Goal: Transaction & Acquisition: Purchase product/service

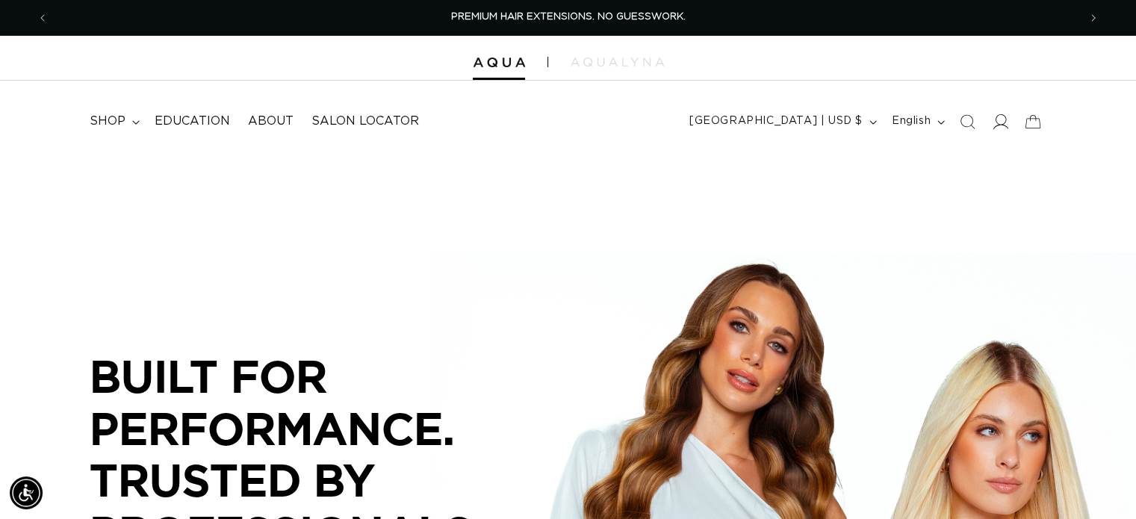
click at [852, 123] on icon at bounding box center [999, 121] width 16 height 16
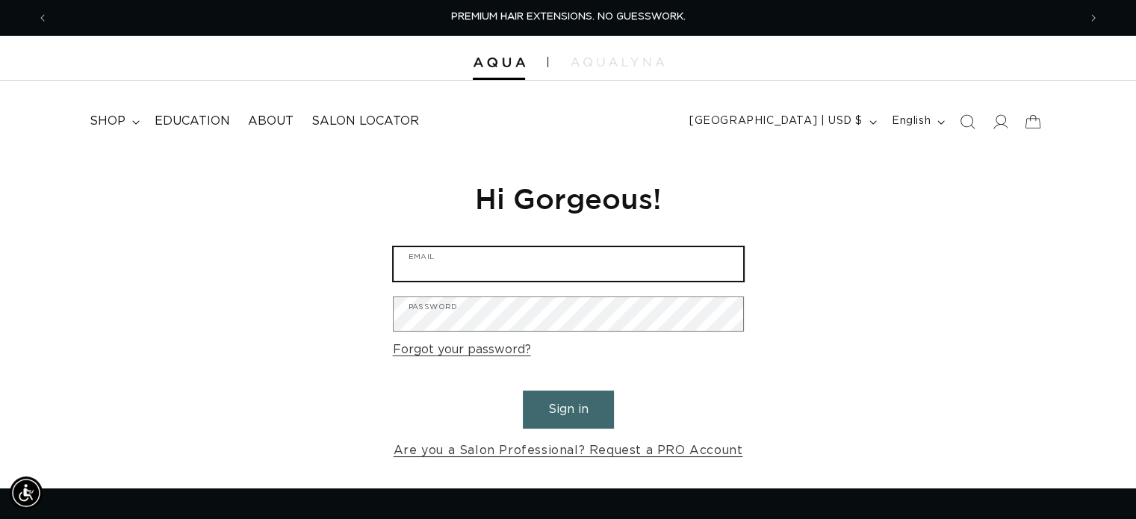
type input "copperblondehs@gmail.com"
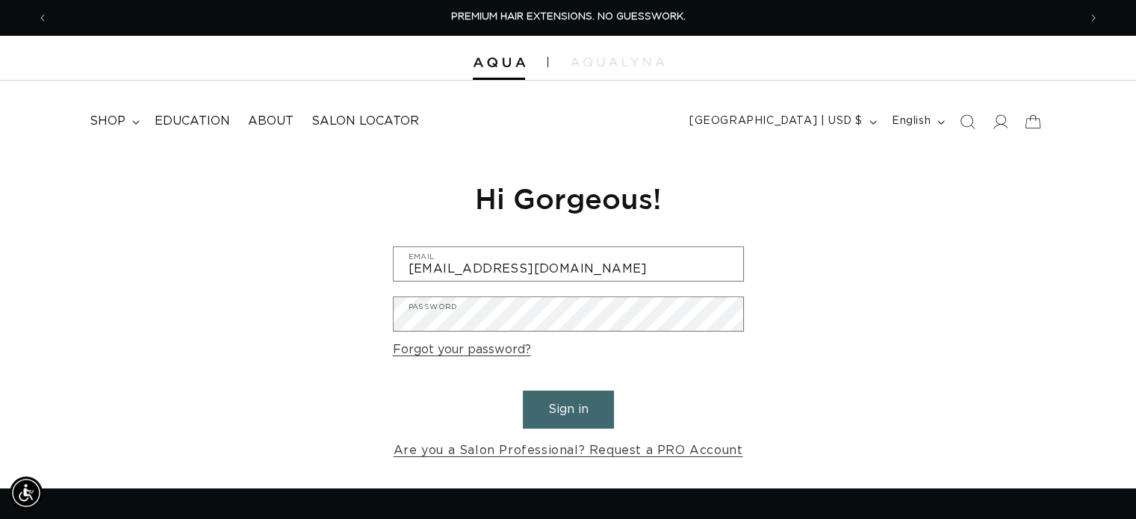
click at [580, 405] on button "Sign in" at bounding box center [568, 409] width 91 height 38
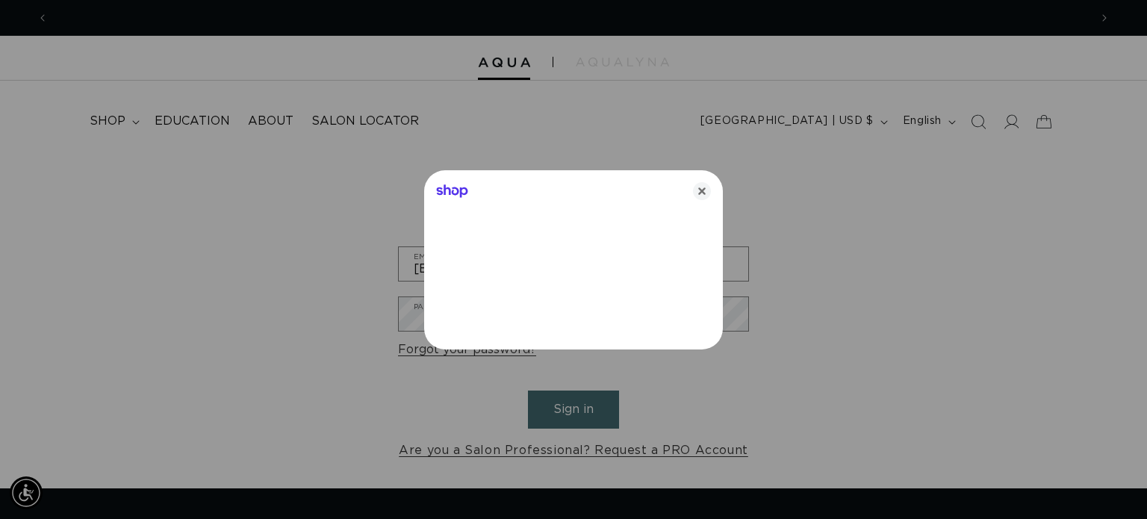
scroll to position [0, 1041]
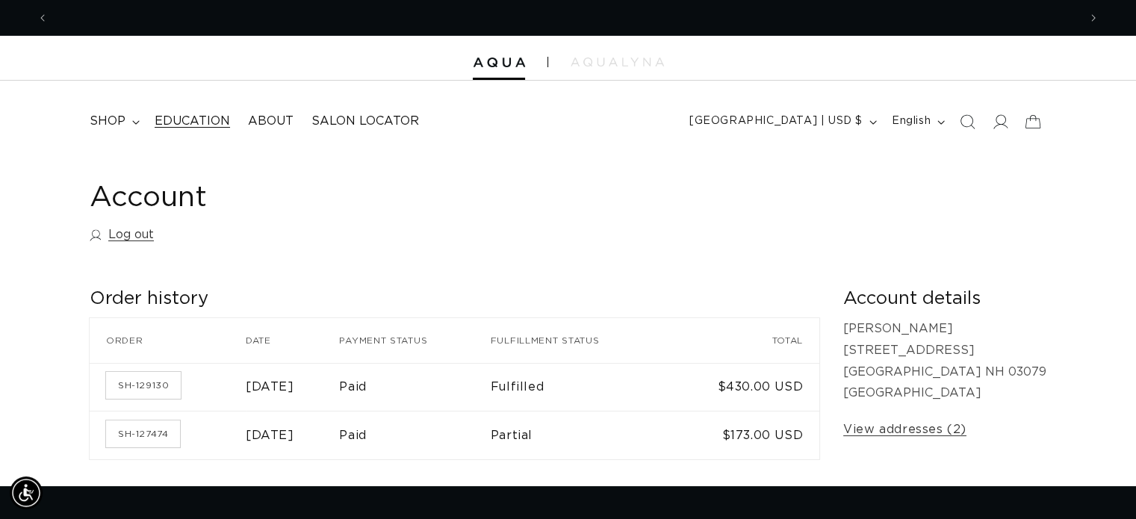
scroll to position [0, 1030]
click at [113, 127] on span "shop" at bounding box center [108, 121] width 36 height 16
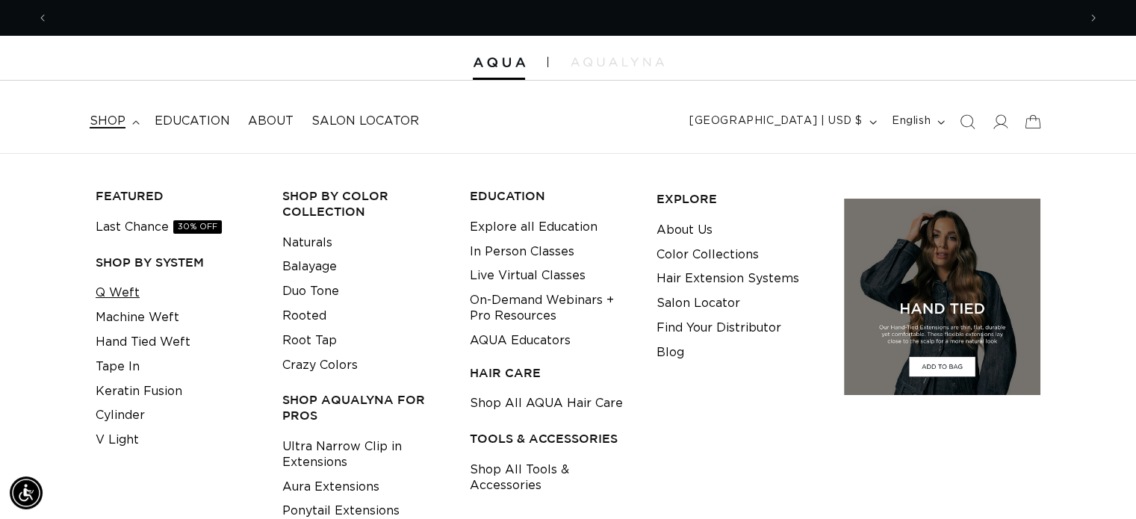
scroll to position [0, 2058]
click at [141, 228] on link "Last Chance 30% OFF" at bounding box center [159, 227] width 126 height 25
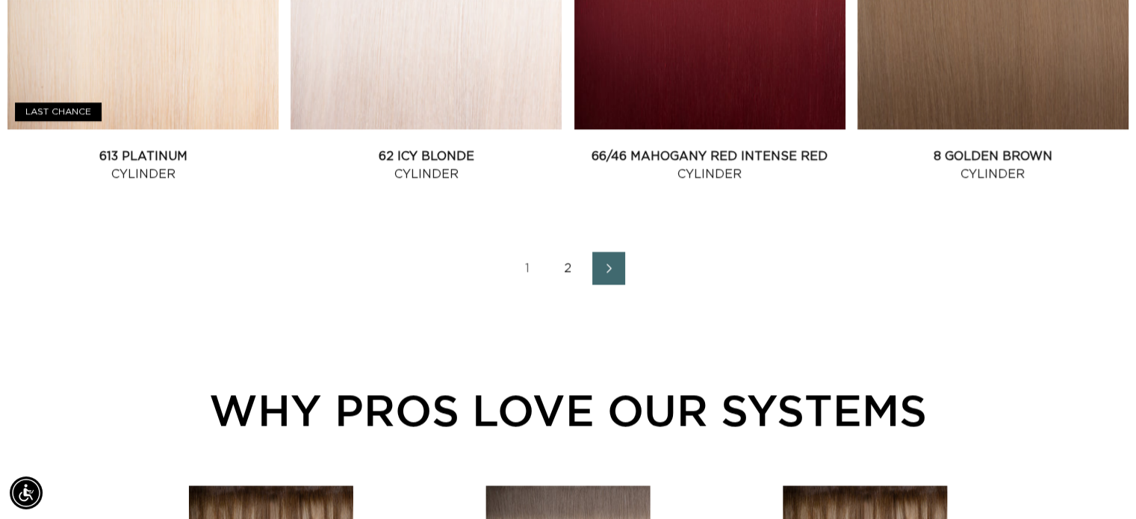
scroll to position [0, 1030]
click at [563, 270] on link "2" at bounding box center [568, 268] width 33 height 33
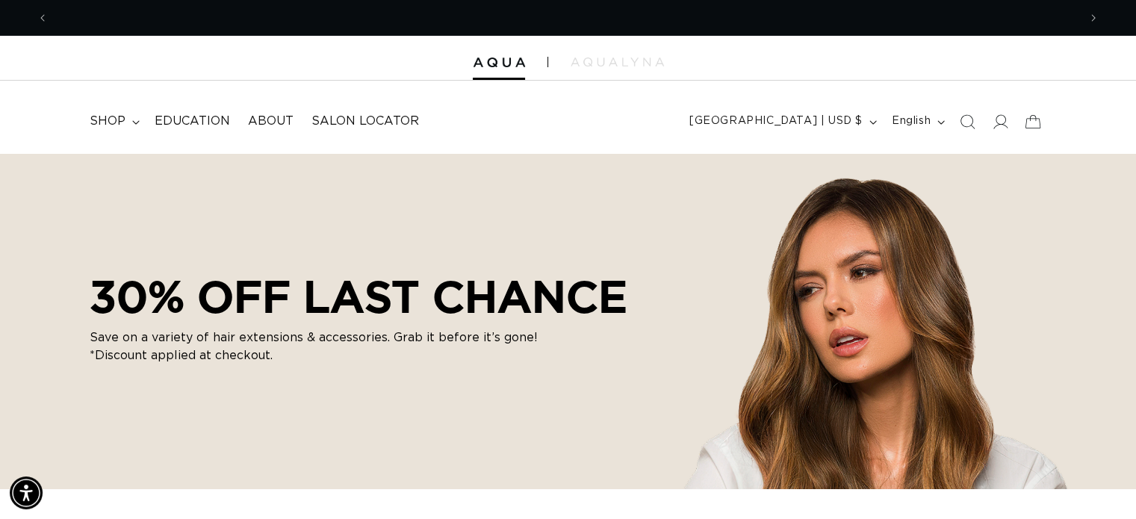
scroll to position [0, 2058]
click at [113, 125] on span "shop" at bounding box center [108, 121] width 36 height 16
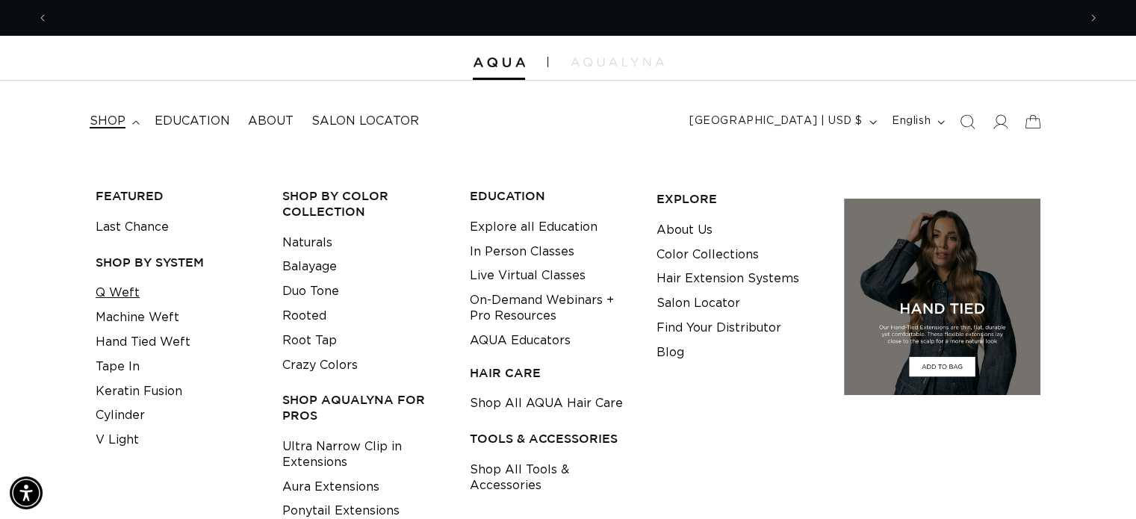
scroll to position [0, 0]
click at [497, 476] on link "Shop All Tools & Accessories" at bounding box center [551, 478] width 163 height 40
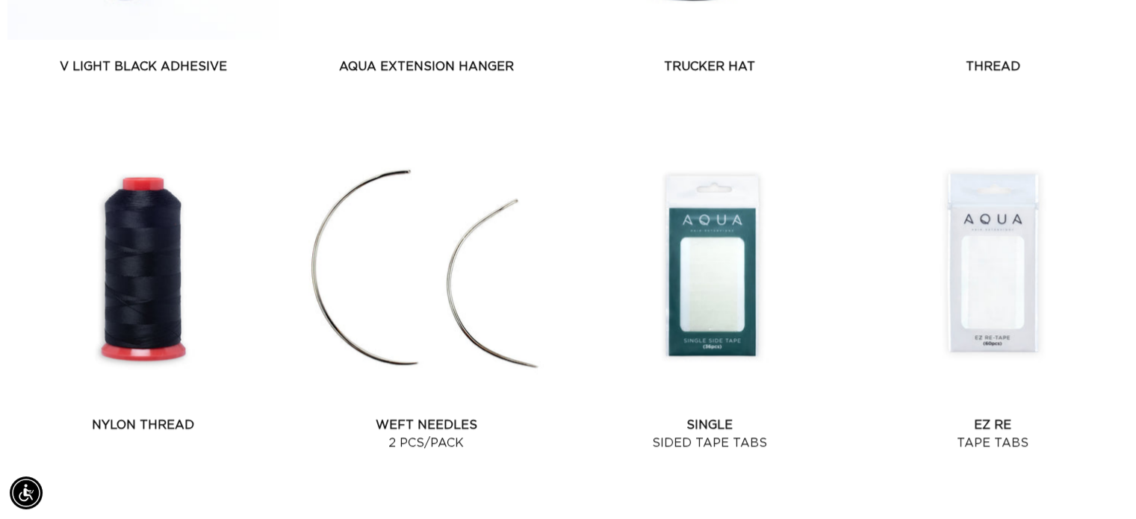
scroll to position [0, 1030]
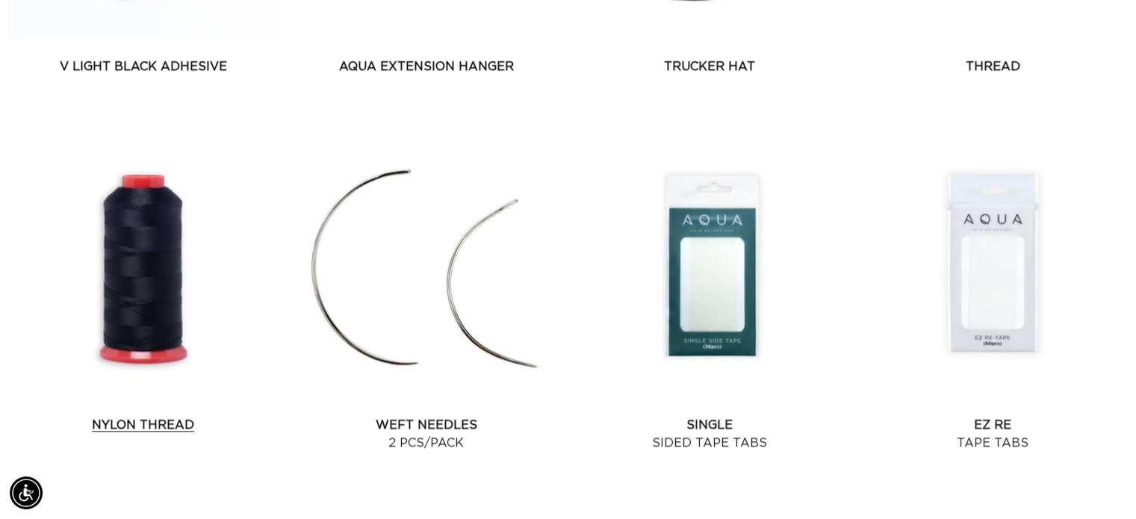
click at [123, 434] on link "Nylon Thread" at bounding box center [142, 425] width 271 height 18
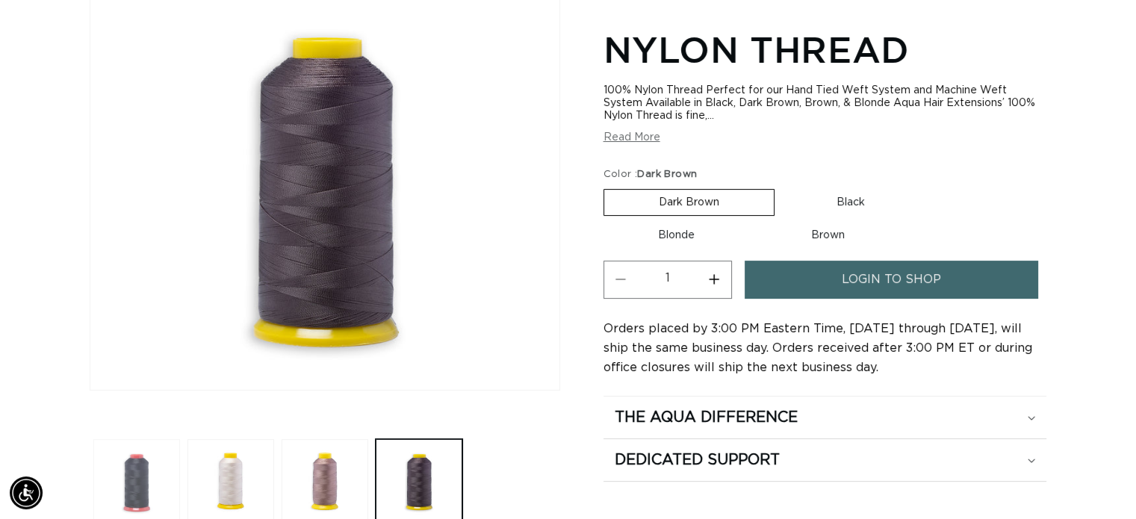
scroll to position [0, 2058]
click at [134, 477] on button "Load image 1 in gallery view" at bounding box center [136, 482] width 87 height 87
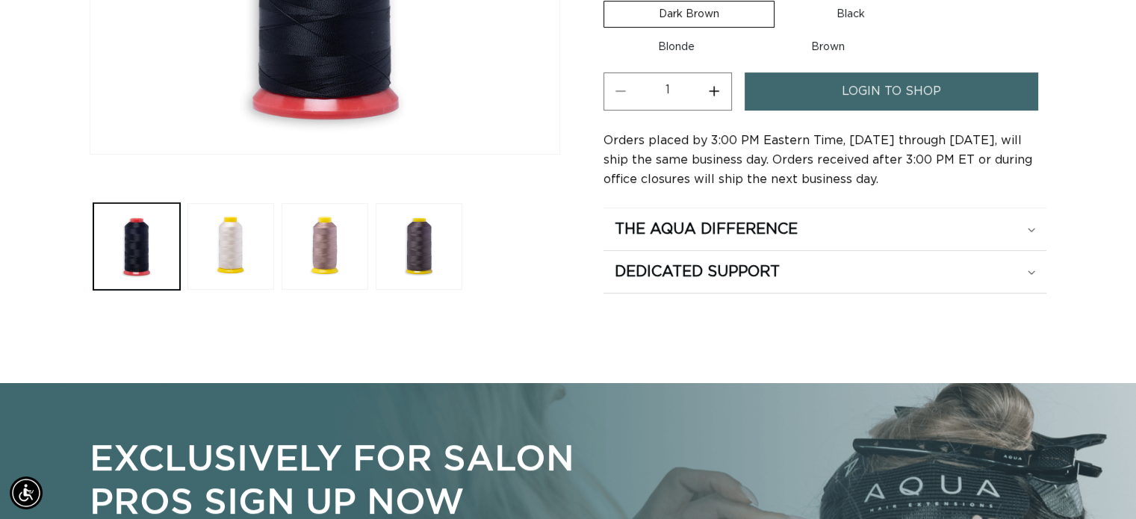
scroll to position [0, 0]
click at [935, 98] on span "login to shop" at bounding box center [890, 91] width 99 height 38
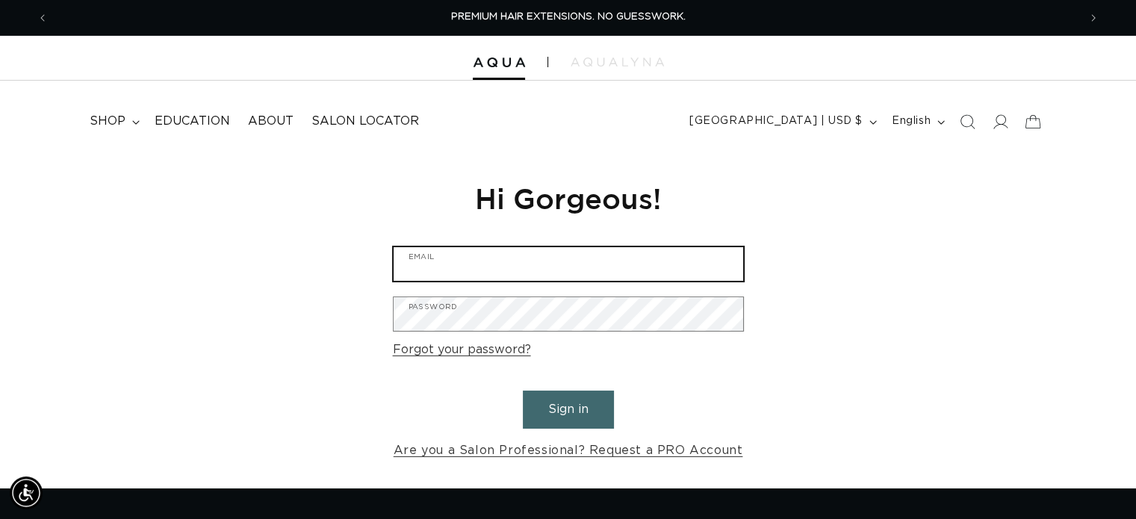
type input "[EMAIL_ADDRESS][DOMAIN_NAME]"
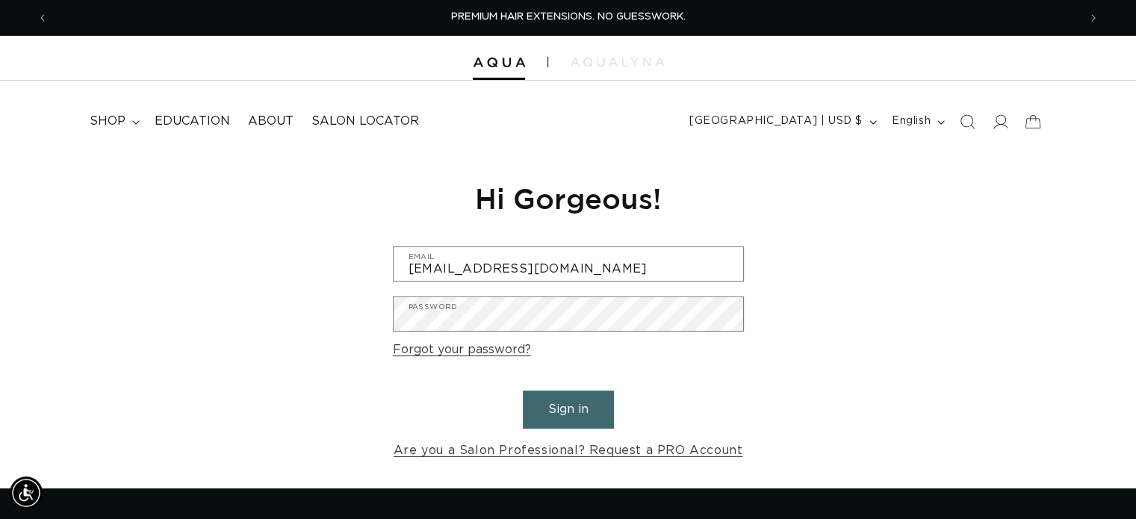
click at [585, 409] on button "Sign in" at bounding box center [568, 409] width 91 height 38
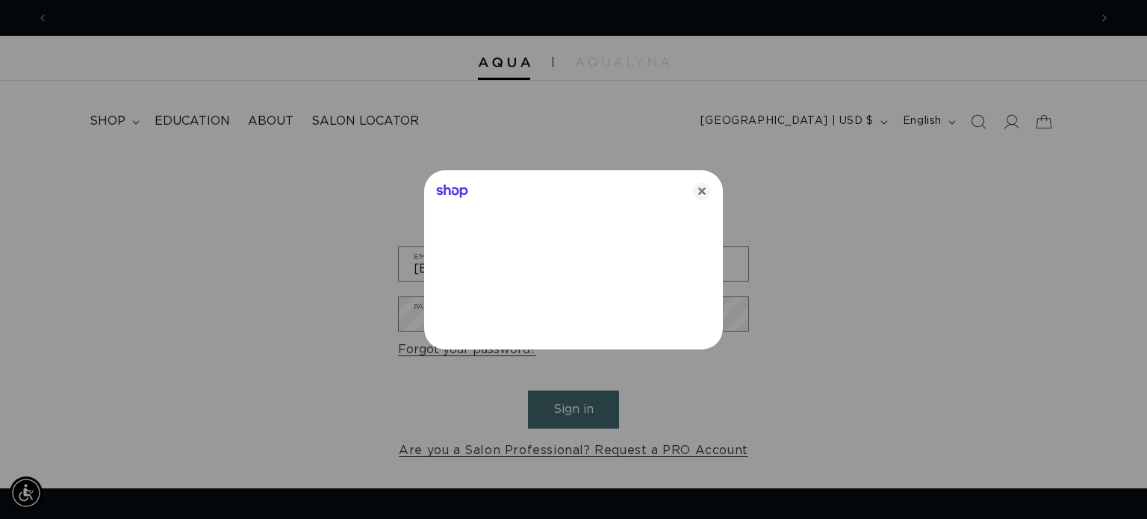
scroll to position [0, 1041]
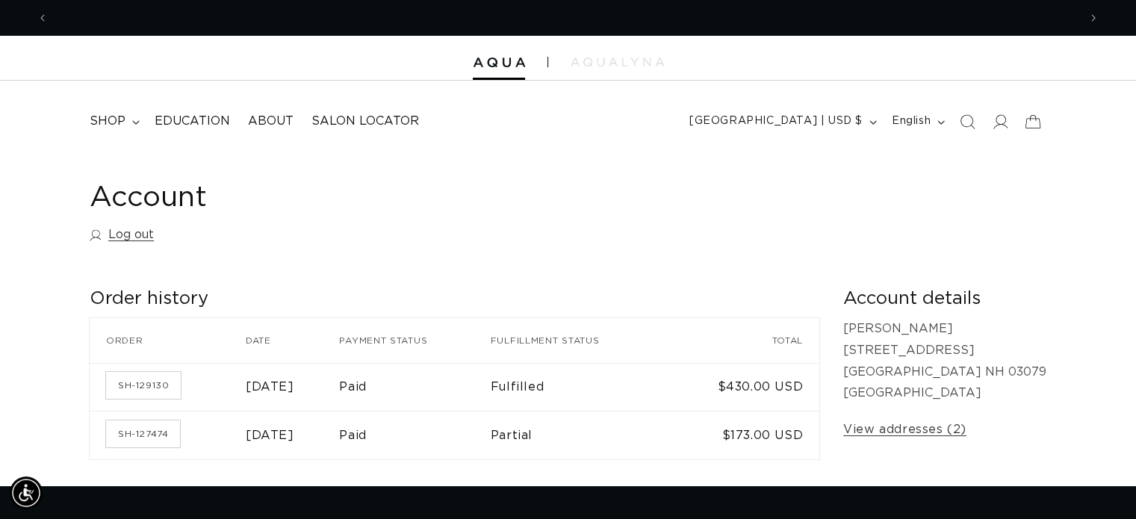
scroll to position [0, 1030]
click at [113, 125] on span "shop" at bounding box center [108, 121] width 36 height 16
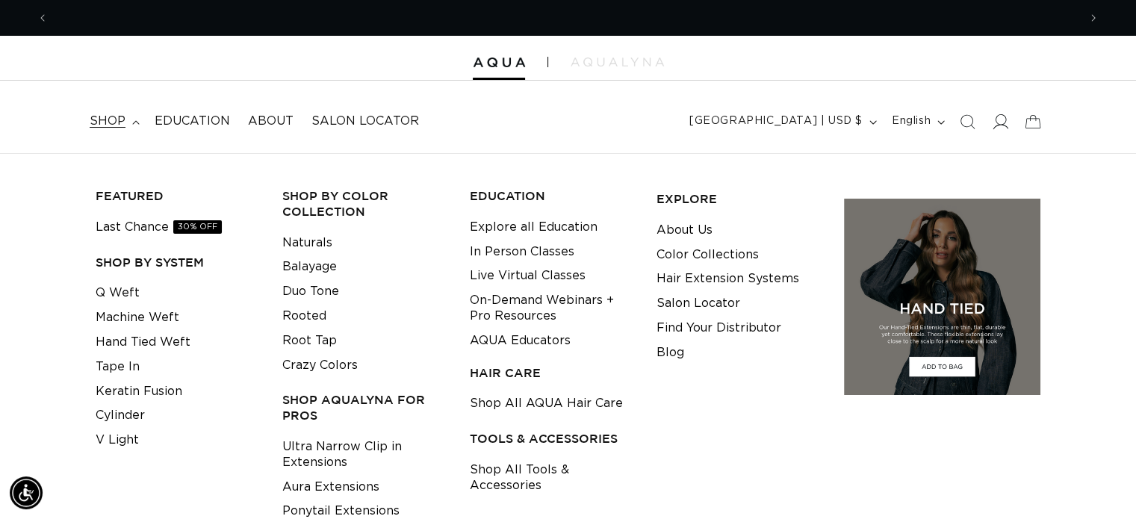
scroll to position [0, 0]
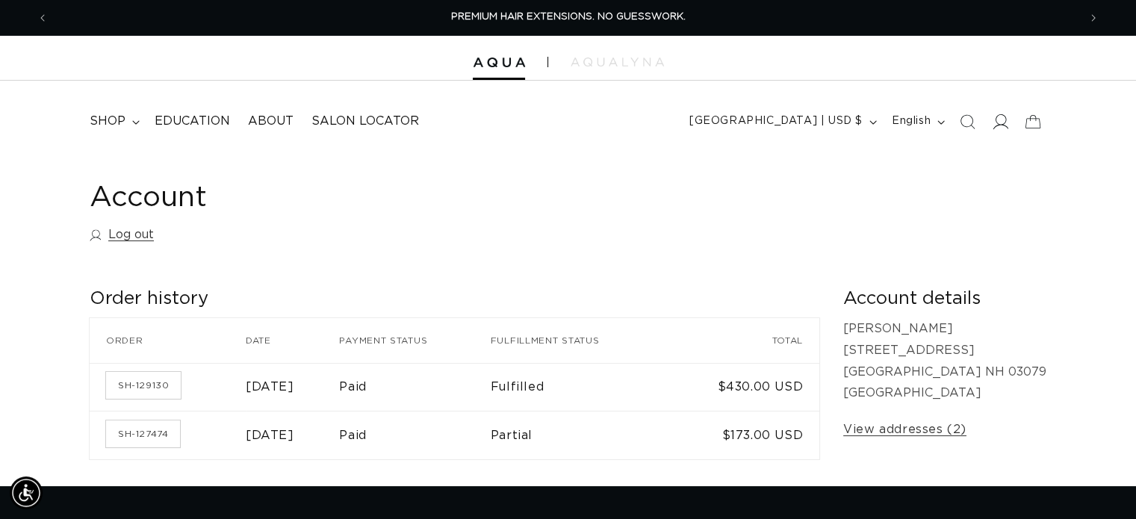
click at [991, 128] on span at bounding box center [999, 121] width 33 height 33
click at [971, 333] on p "Jamie Masson 3 BLUFF ST Salem NH 03079 United States" at bounding box center [944, 361] width 203 height 86
click at [119, 125] on span "shop" at bounding box center [108, 121] width 36 height 16
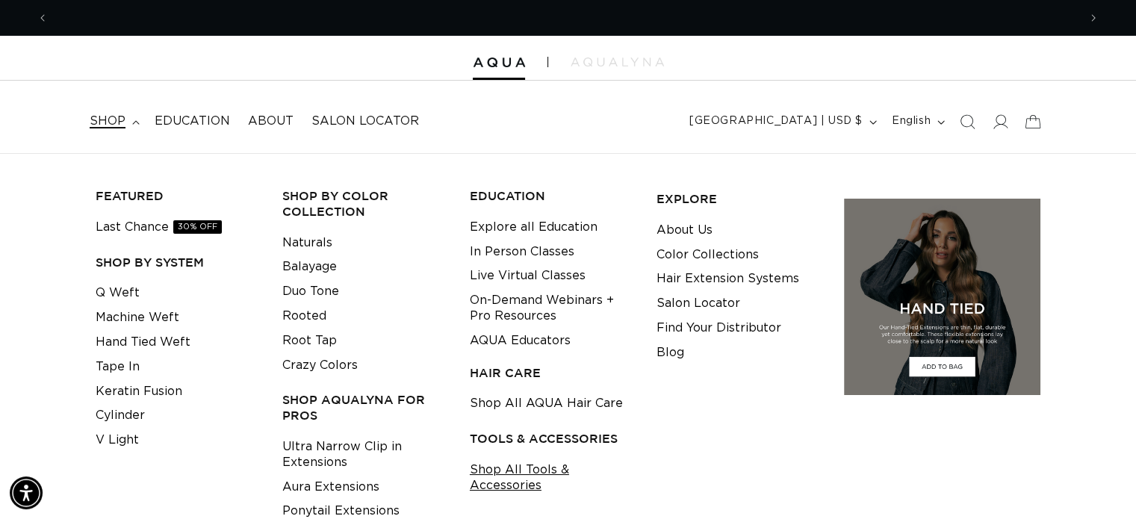
scroll to position [0, 0]
click at [546, 464] on link "Shop All Tools & Accessories" at bounding box center [551, 478] width 163 height 40
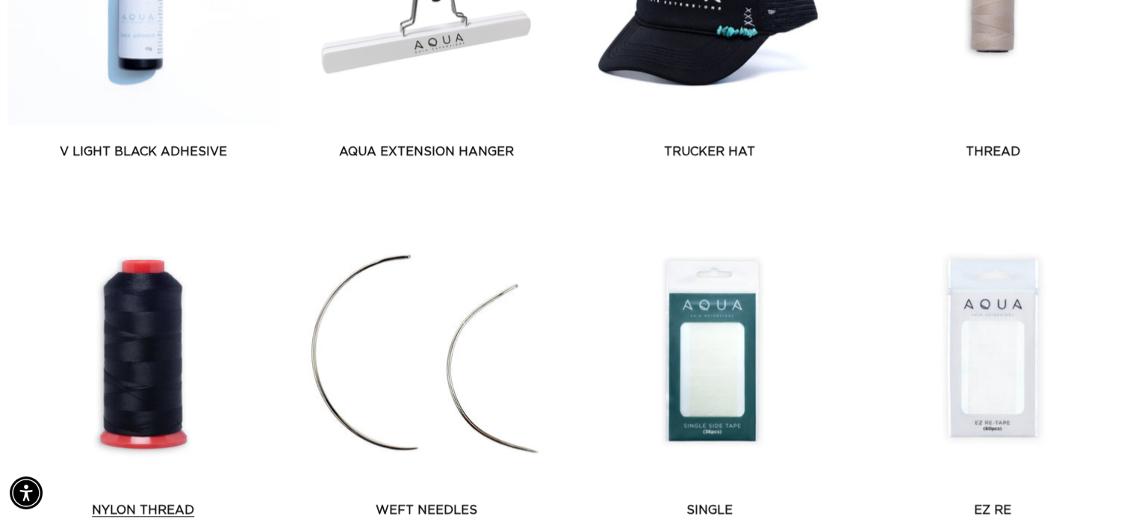
click at [125, 501] on link "Nylon Thread" at bounding box center [142, 510] width 271 height 18
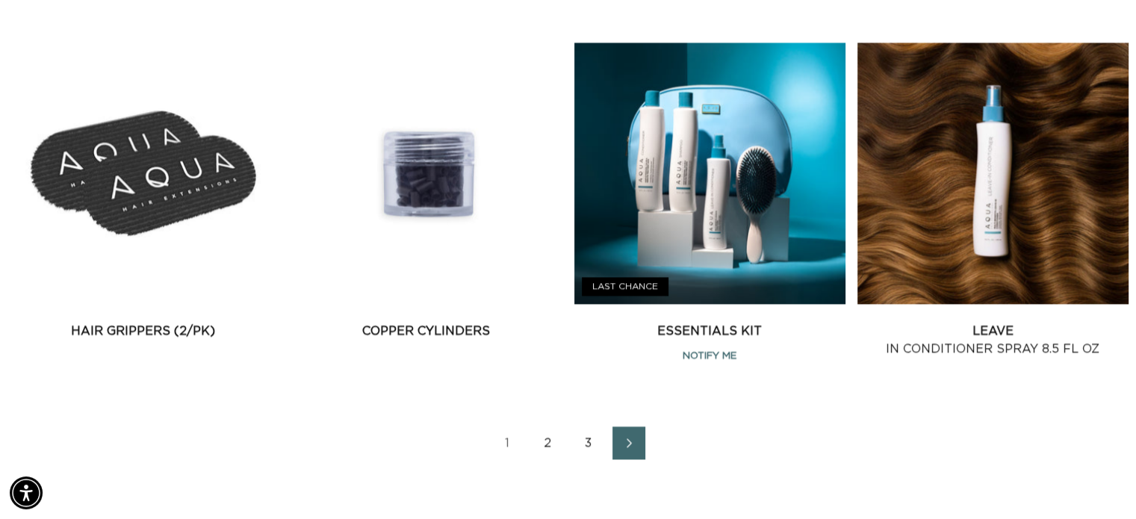
scroll to position [0, 2058]
click at [552, 444] on link "2" at bounding box center [548, 442] width 33 height 33
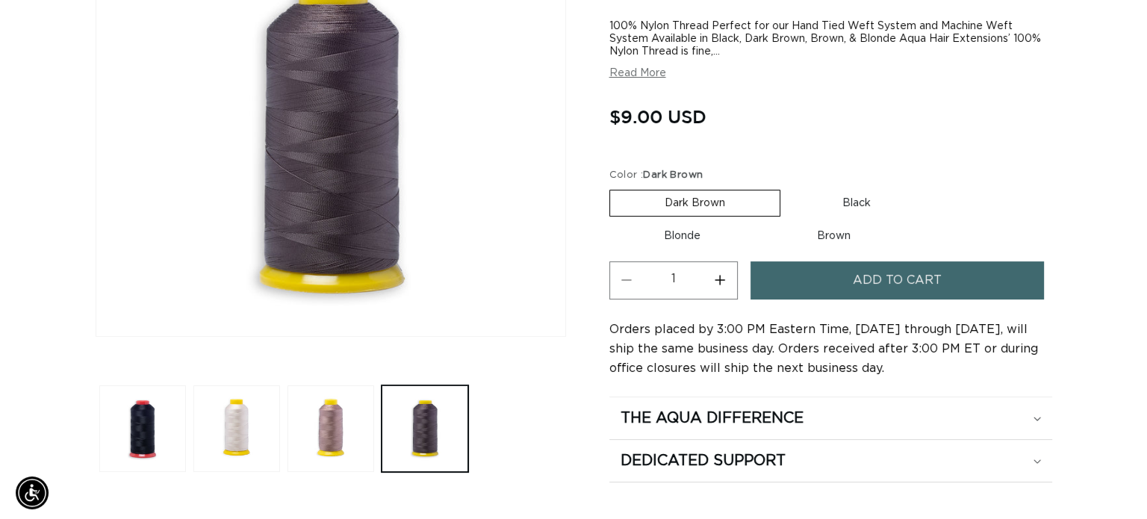
scroll to position [0, 2058]
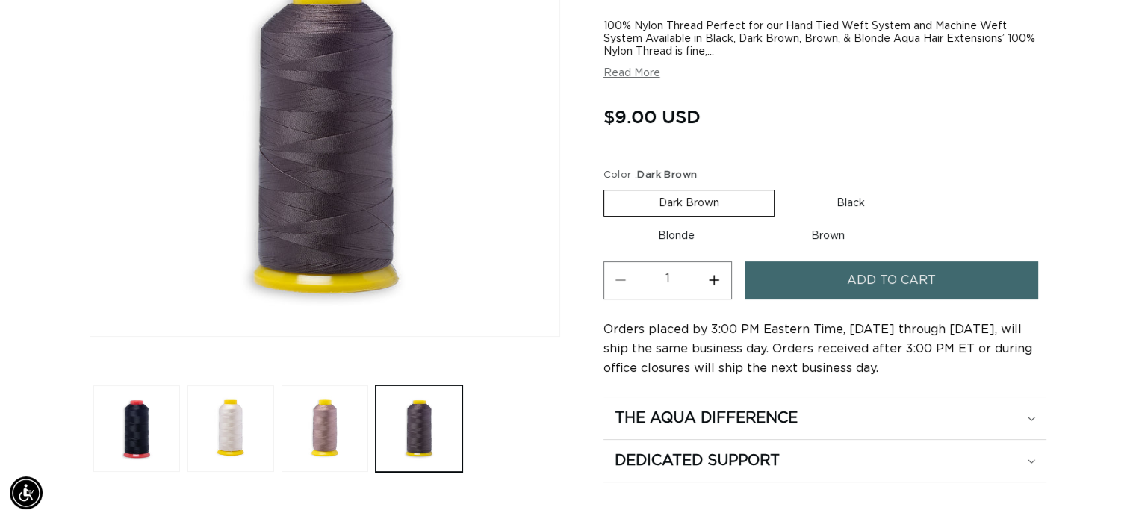
click at [878, 283] on span "Add to cart" at bounding box center [891, 280] width 89 height 38
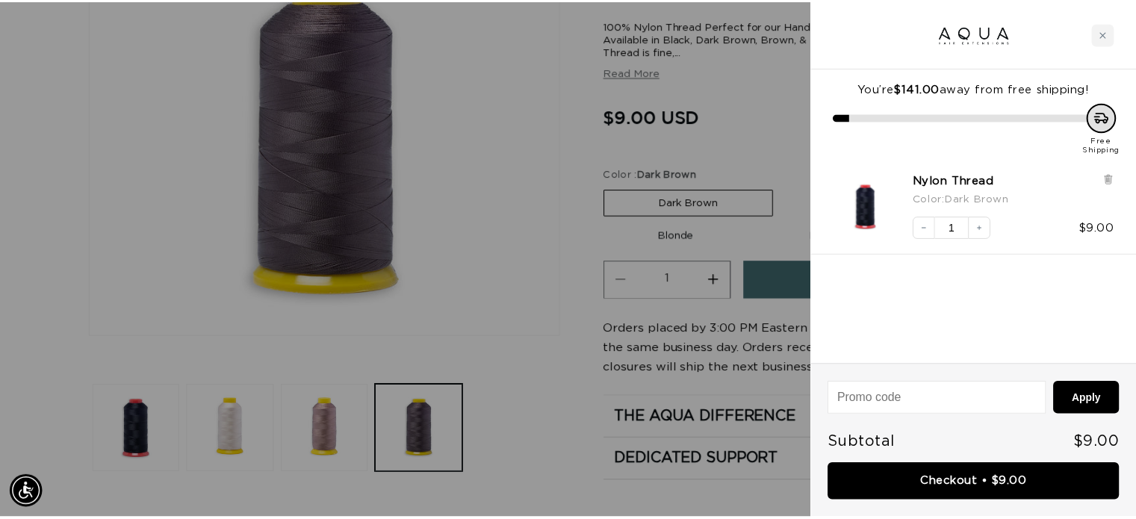
scroll to position [0, 1041]
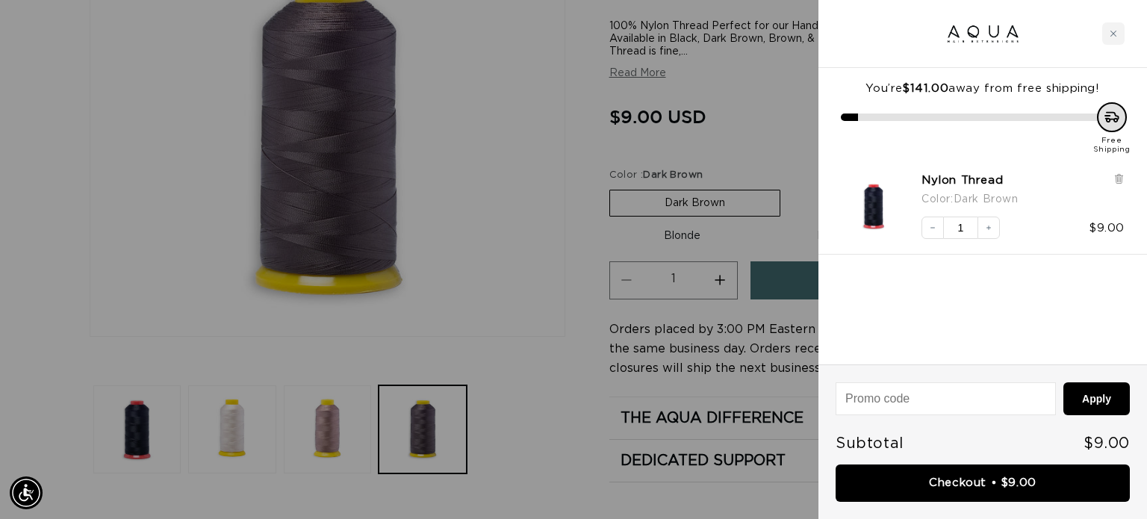
click at [326, 435] on div at bounding box center [573, 259] width 1147 height 519
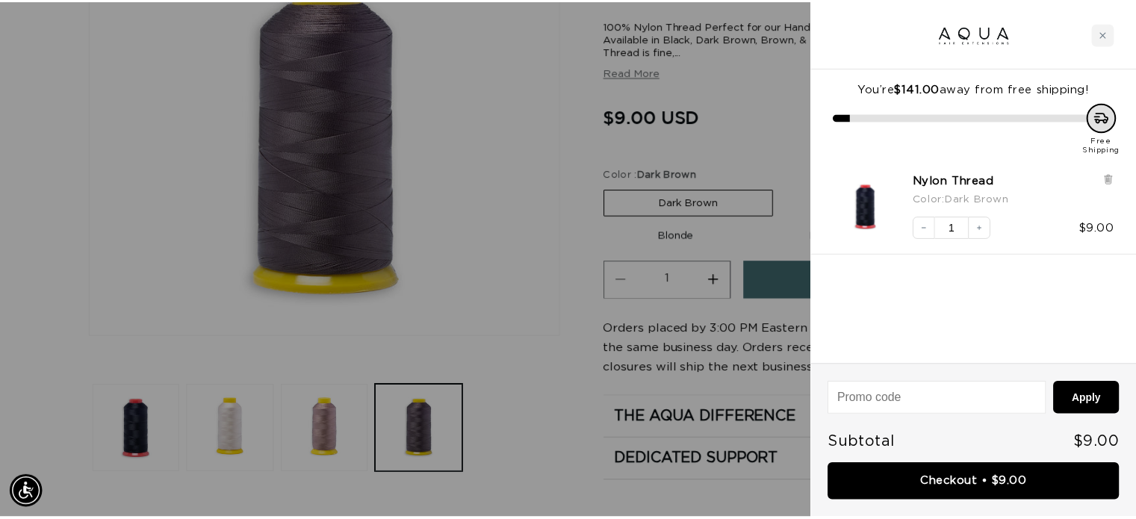
scroll to position [0, 2058]
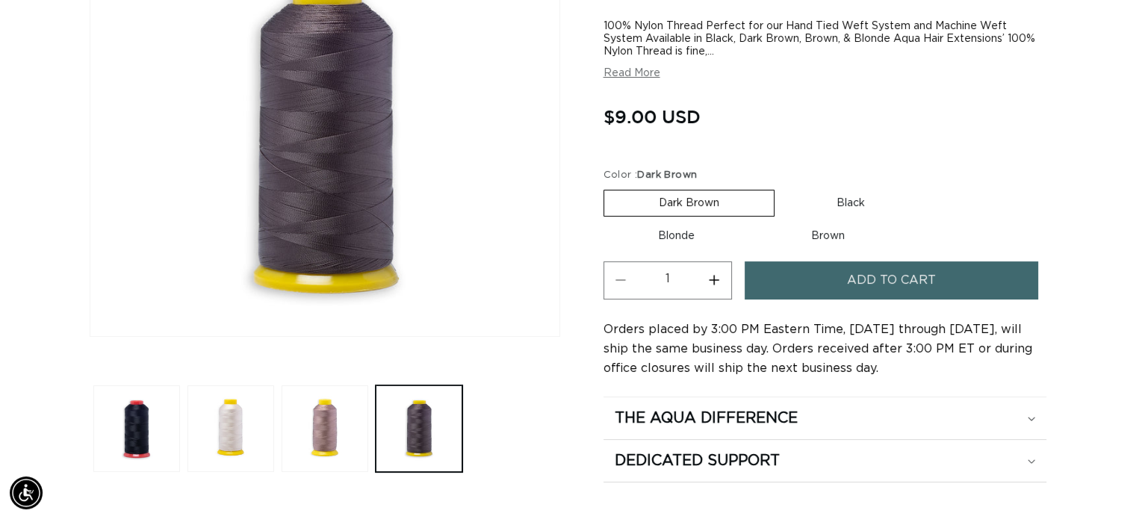
click at [326, 435] on button "Load image 3 in gallery view" at bounding box center [324, 428] width 87 height 87
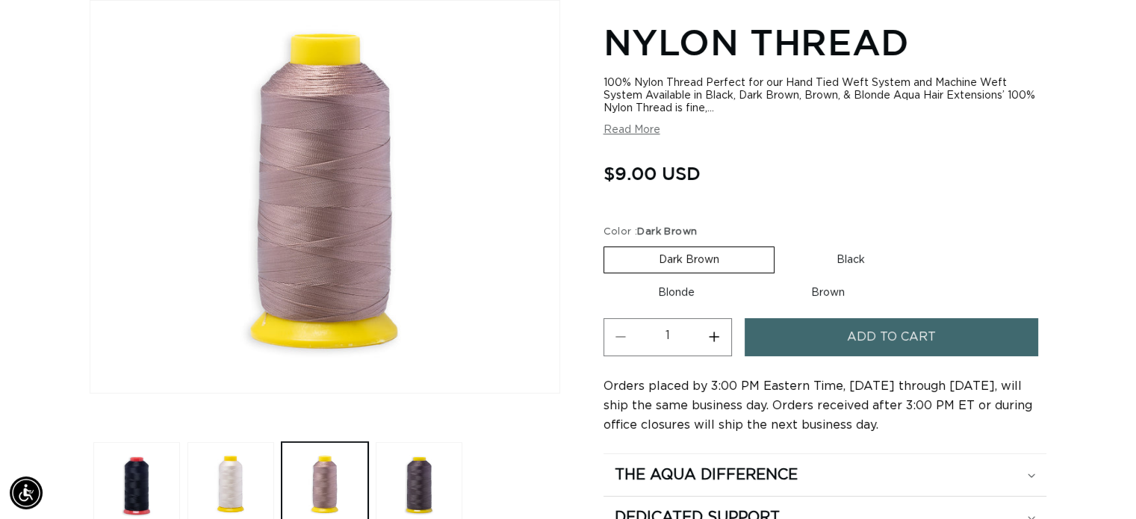
click at [702, 291] on label "Blonde Variant sold out or unavailable" at bounding box center [676, 292] width 146 height 25
click at [926, 244] on input "Blonde Variant sold out or unavailable" at bounding box center [926, 243] width 1 height 1
radio input "true"
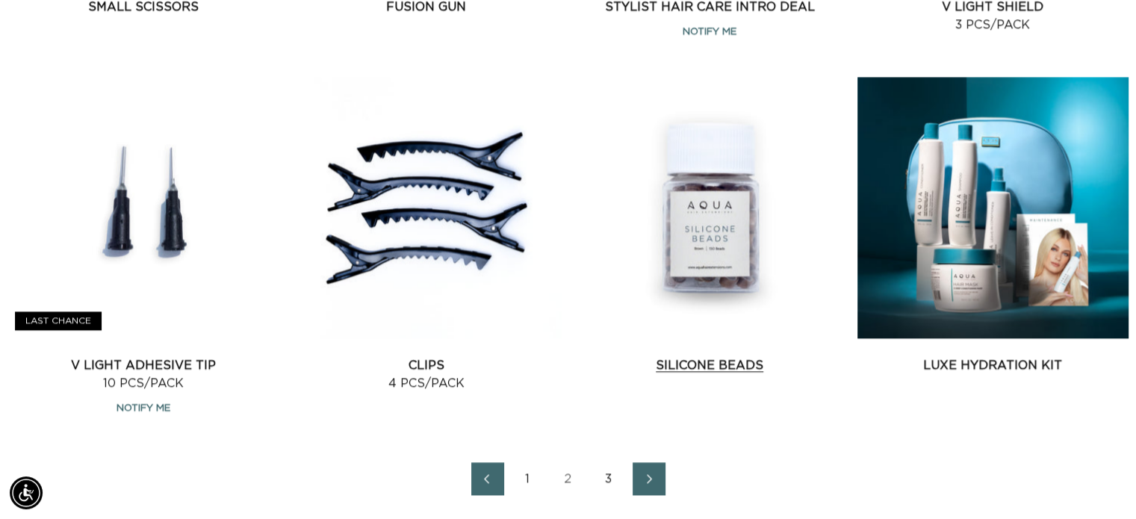
click at [717, 361] on link "Silicone Beads" at bounding box center [709, 365] width 271 height 18
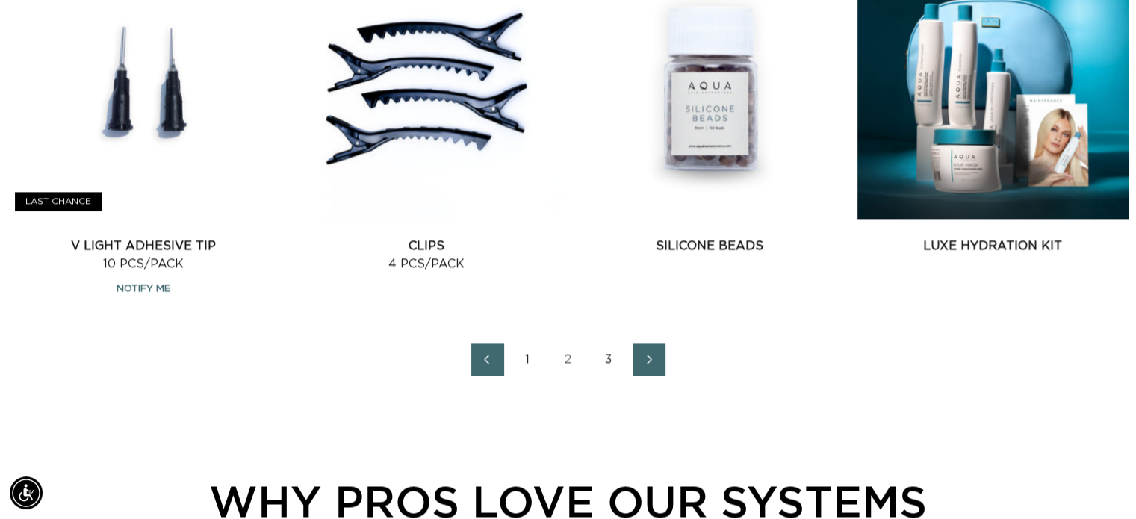
scroll to position [0, 1030]
click at [611, 358] on link "3" at bounding box center [608, 359] width 33 height 33
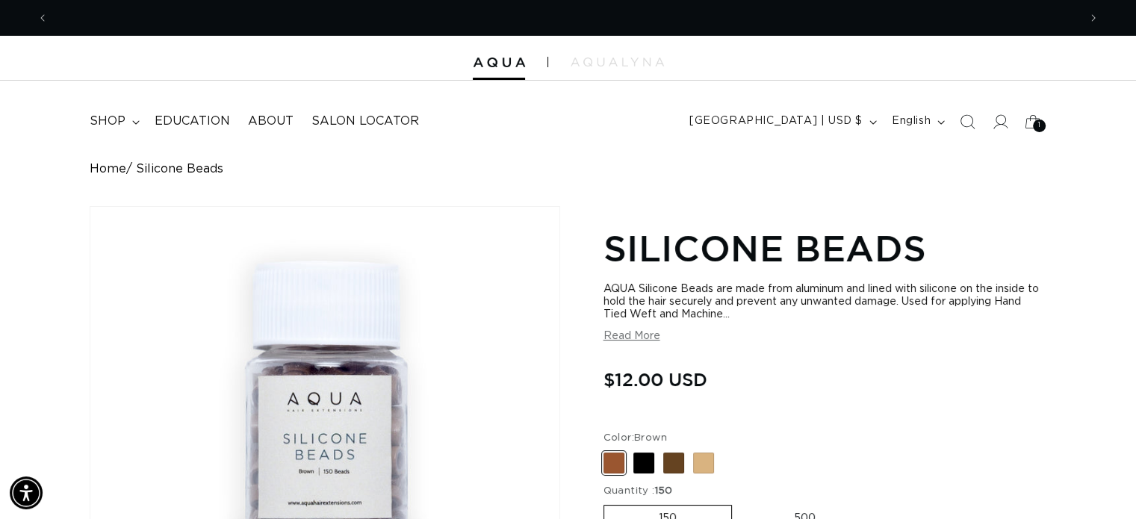
scroll to position [0, 1030]
click at [669, 462] on span at bounding box center [673, 462] width 21 height 21
click at [608, 450] on input "Dark Brown Variant sold out or unavailable" at bounding box center [607, 449] width 1 height 1
radio input "true"
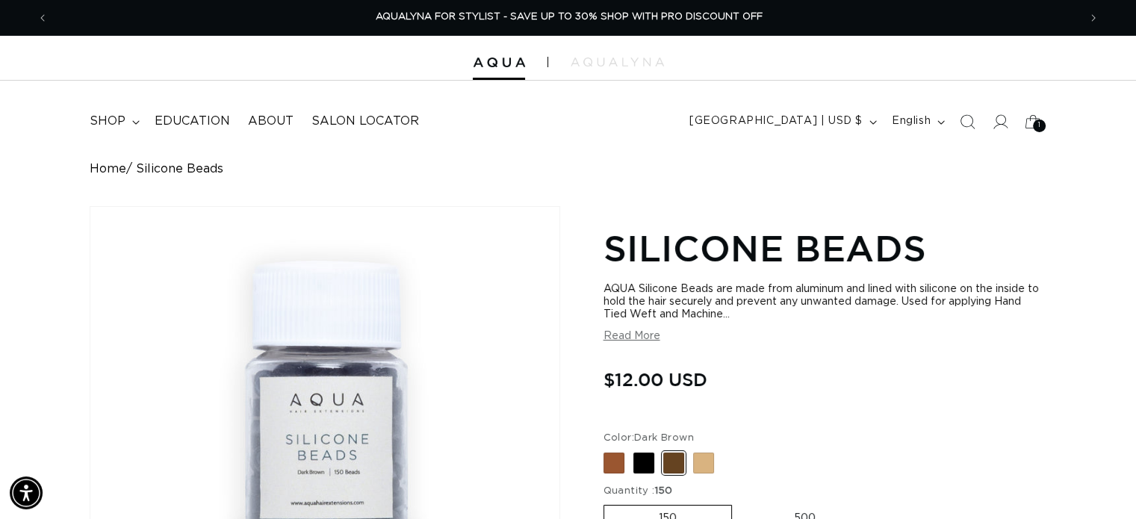
click at [607, 449] on input "Blonde Variant sold out or unavailable" at bounding box center [607, 449] width 1 height 1
radio input "true"
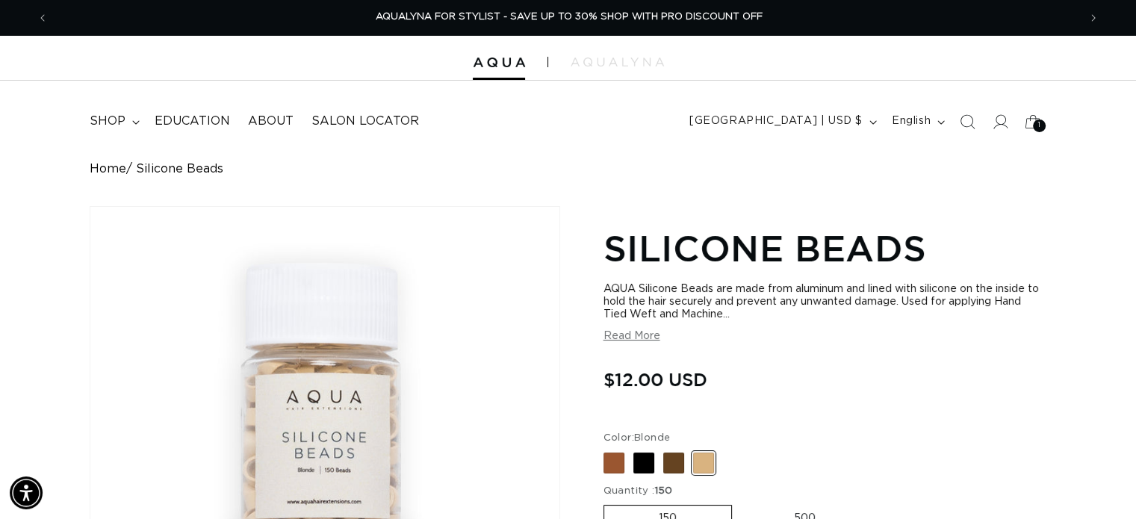
click at [607, 449] on input "Brown Variant sold out or unavailable" at bounding box center [607, 449] width 1 height 1
radio input "true"
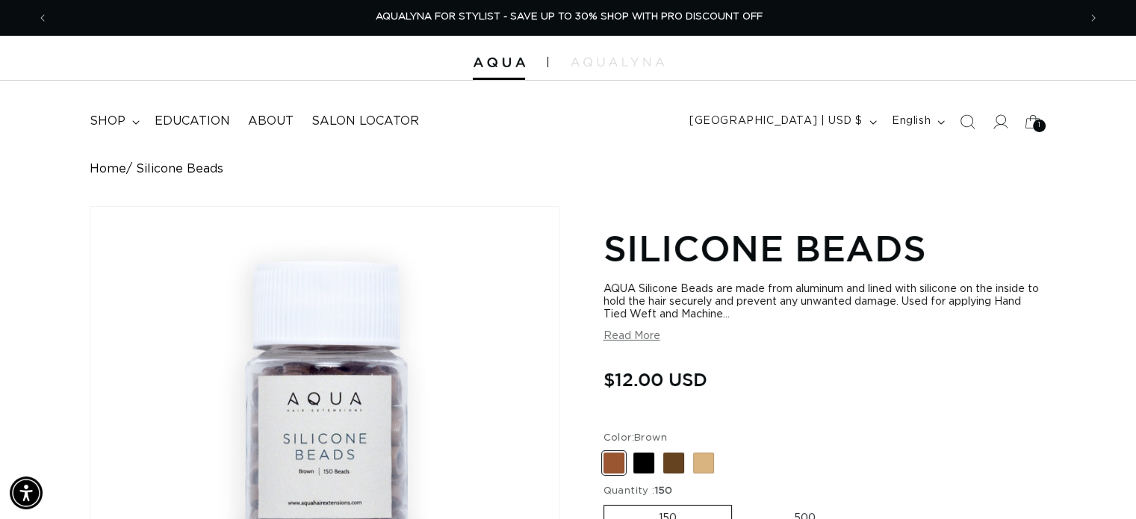
click at [669, 462] on span at bounding box center [673, 462] width 21 height 21
click at [608, 450] on input "Dark Brown Variant sold out or unavailable" at bounding box center [607, 449] width 1 height 1
radio input "true"
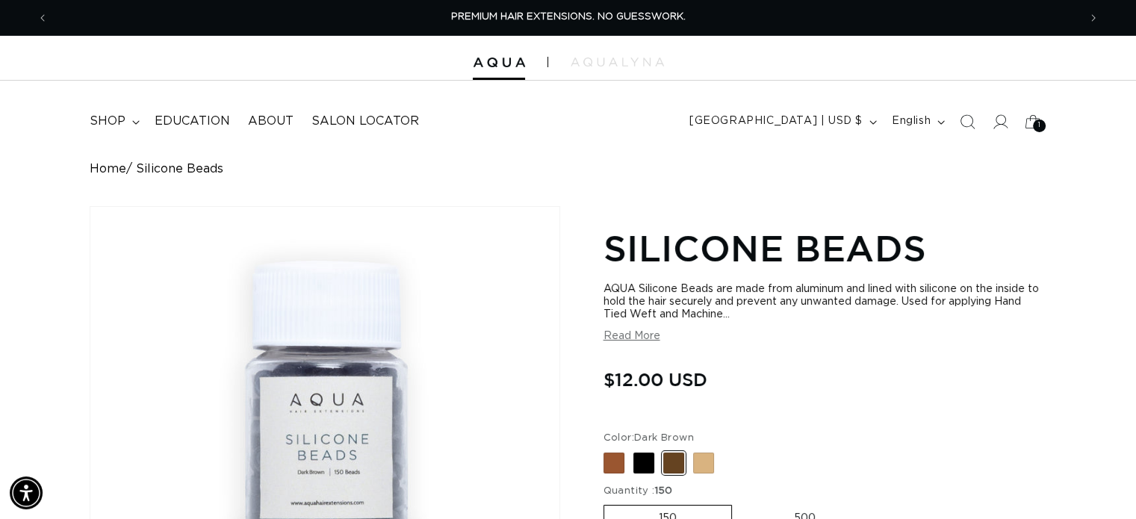
click at [893, 426] on section "Silicone Beads AQUA Silicone Beads are made from aluminum and lined with silico…" at bounding box center [824, 493] width 443 height 544
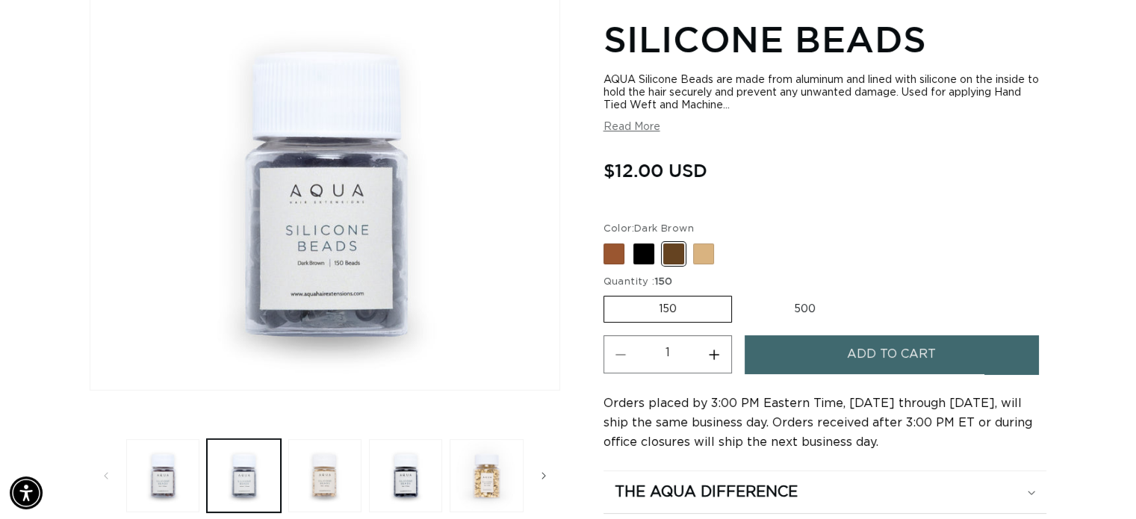
scroll to position [0, 1030]
click at [908, 345] on span "Add to cart" at bounding box center [891, 354] width 89 height 38
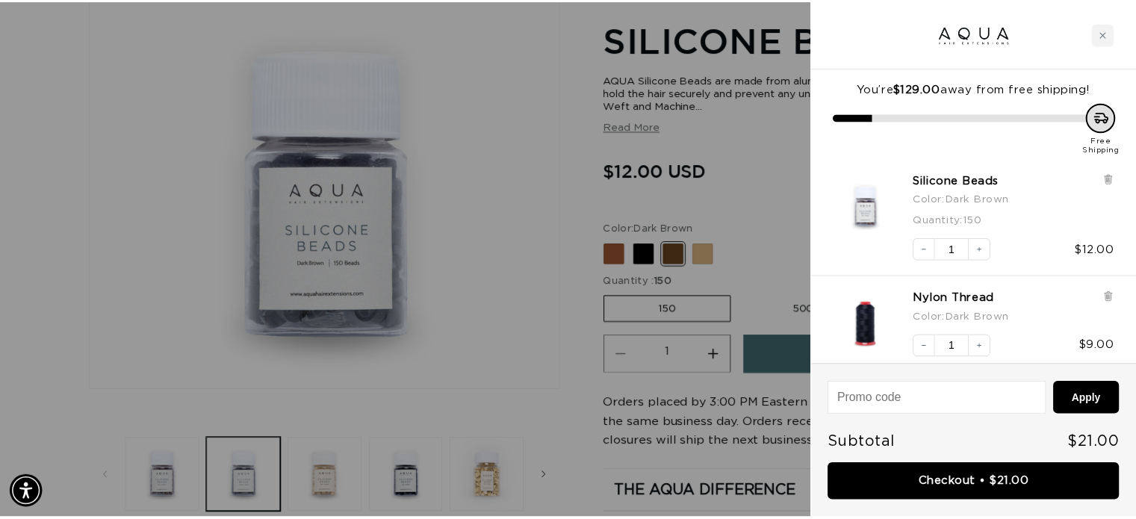
scroll to position [0, 0]
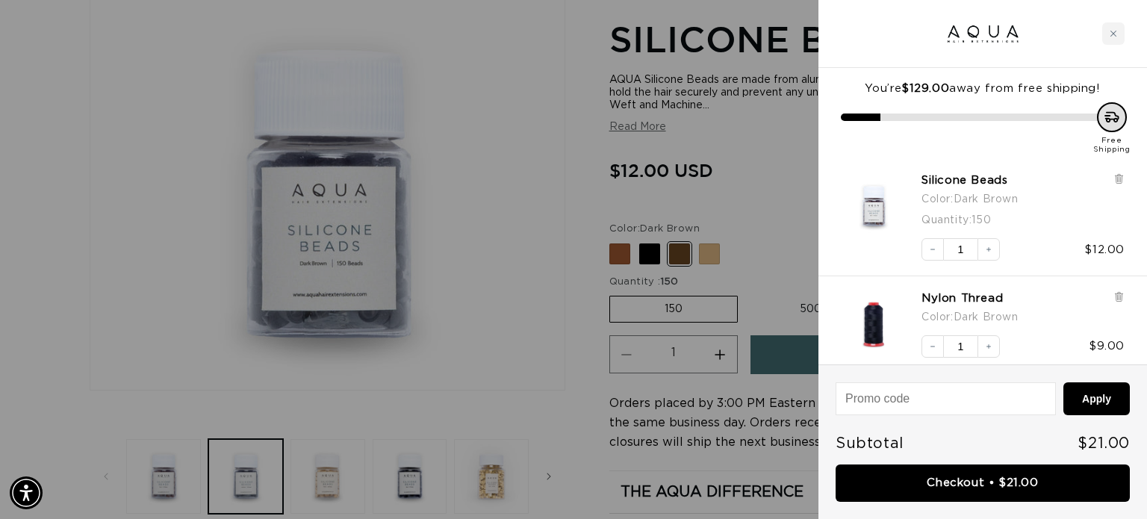
click at [653, 253] on div at bounding box center [573, 259] width 1147 height 519
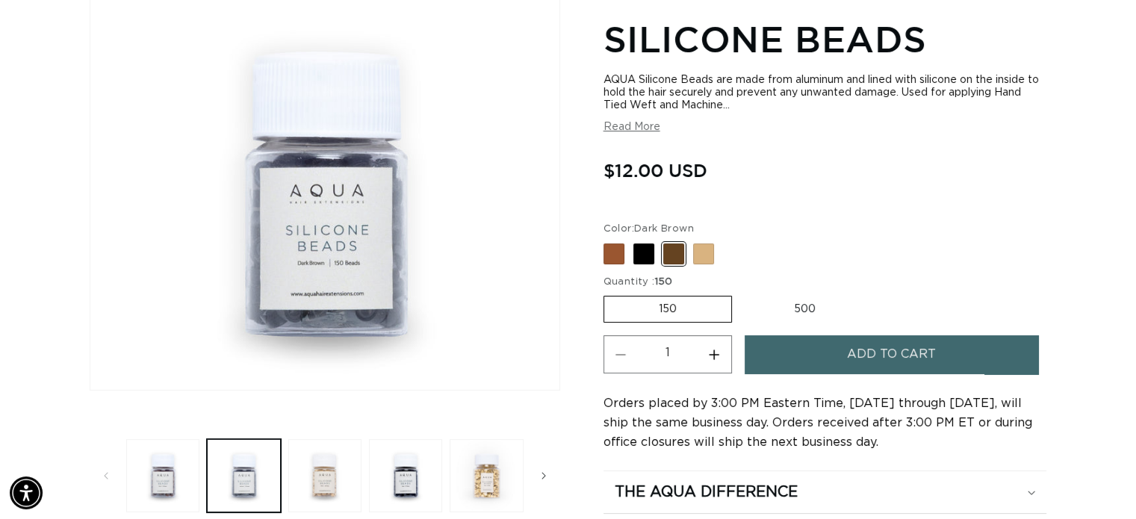
scroll to position [0, 1030]
click at [653, 253] on span at bounding box center [643, 253] width 21 height 21
click at [608, 241] on input "Black Variant sold out or unavailable" at bounding box center [607, 240] width 1 height 1
radio input "true"
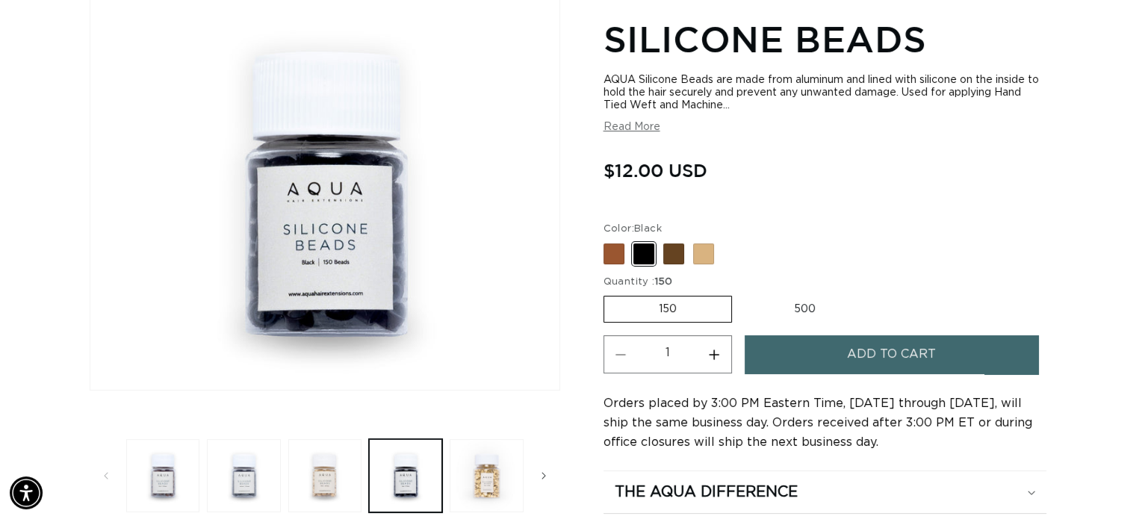
click at [832, 355] on button "Add to cart" at bounding box center [891, 354] width 294 height 38
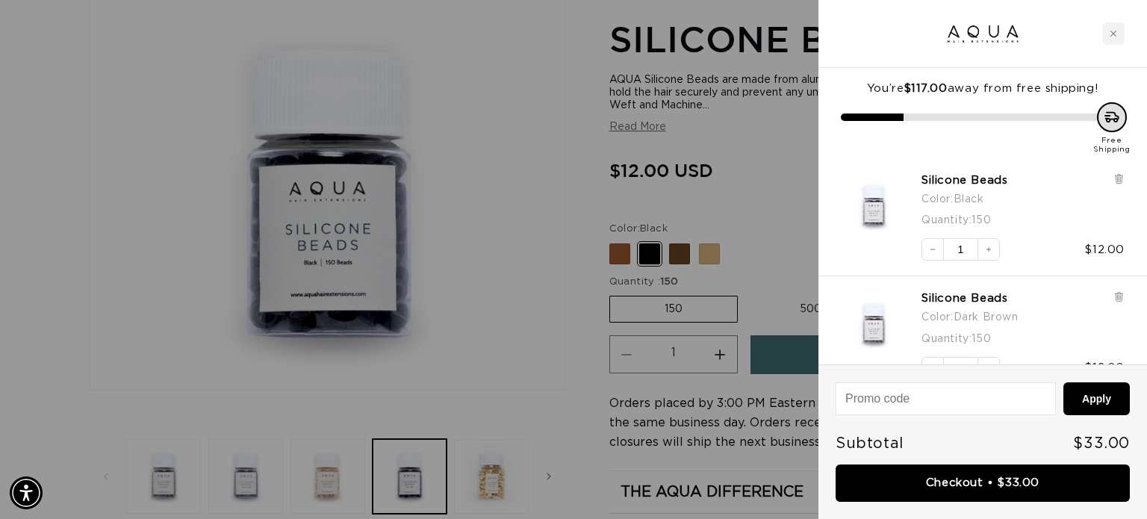
click at [510, 349] on div at bounding box center [573, 259] width 1147 height 519
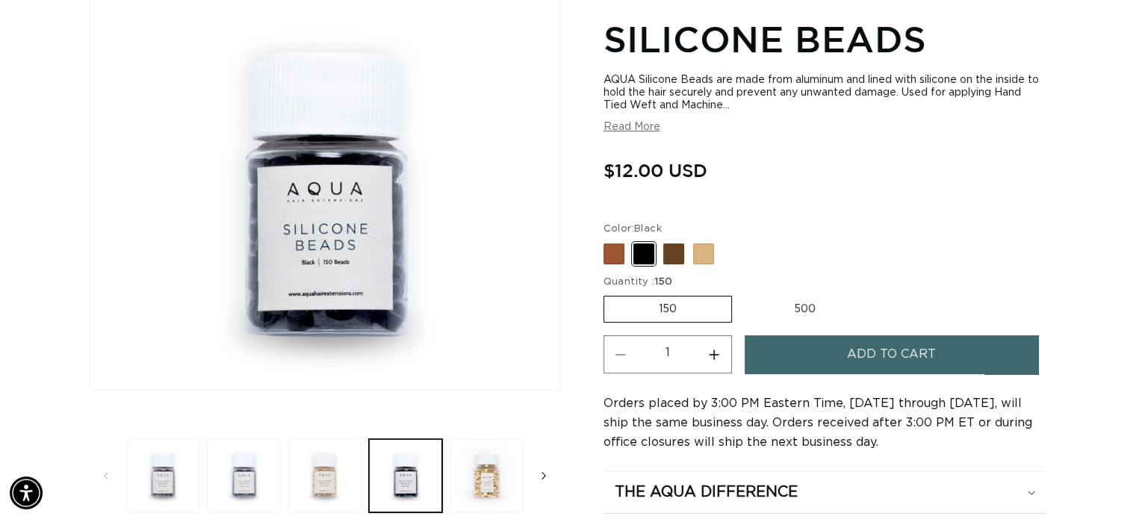
scroll to position [0, 1030]
click at [538, 467] on button "Slide right" at bounding box center [543, 475] width 33 height 33
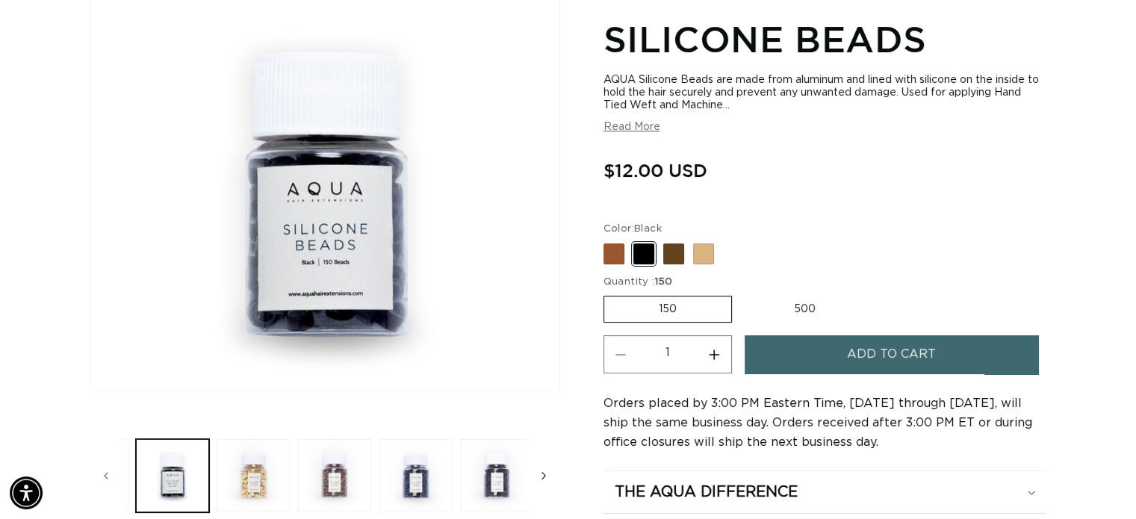
scroll to position [0, 242]
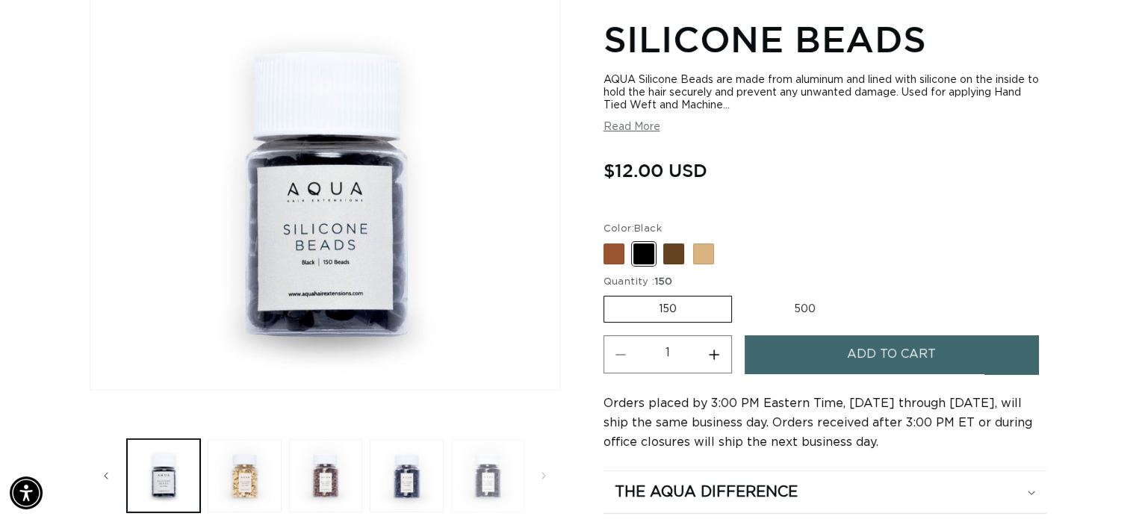
click at [488, 481] on button "Load image 8 in gallery view" at bounding box center [487, 475] width 73 height 73
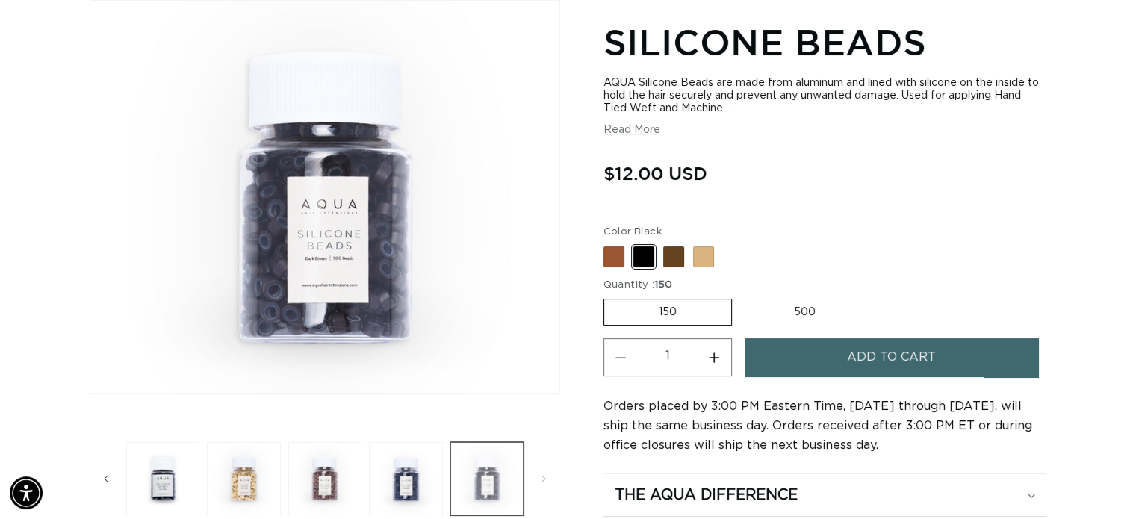
scroll to position [0, 2058]
click at [322, 484] on button "Load image 6 in gallery view" at bounding box center [324, 478] width 73 height 73
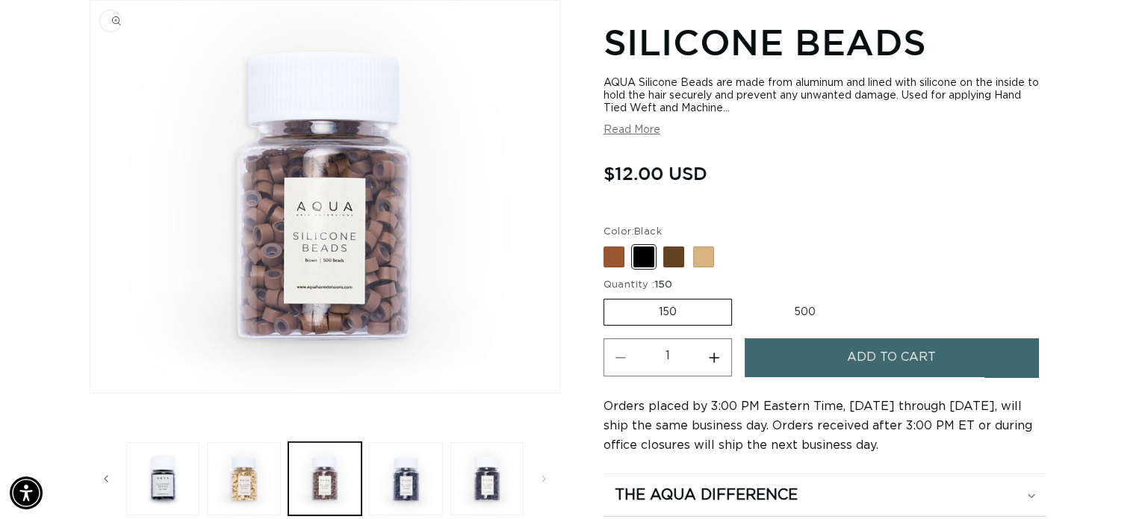
scroll to position [0, 1030]
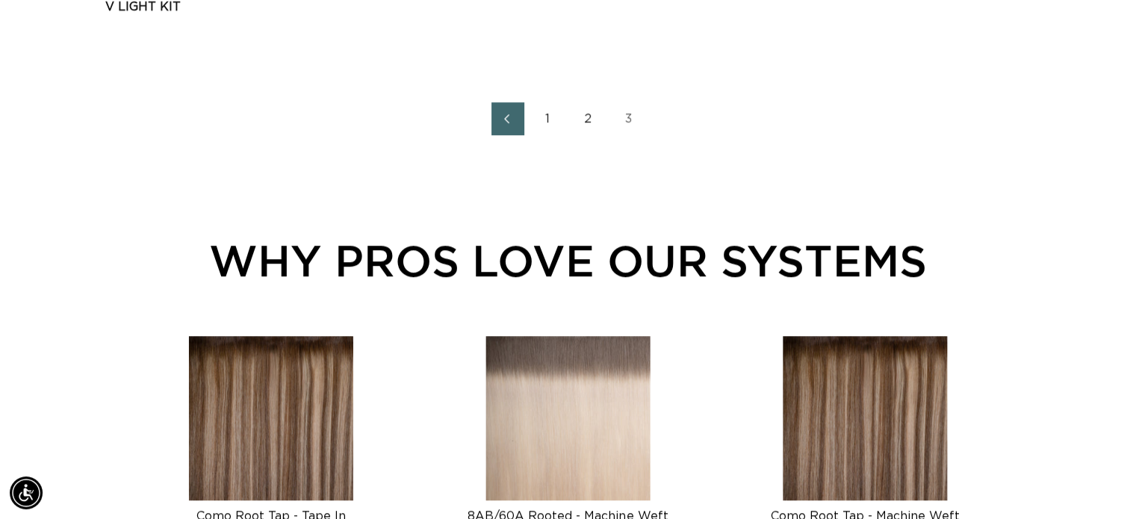
scroll to position [0, 2058]
click at [589, 121] on link "2" at bounding box center [588, 118] width 33 height 33
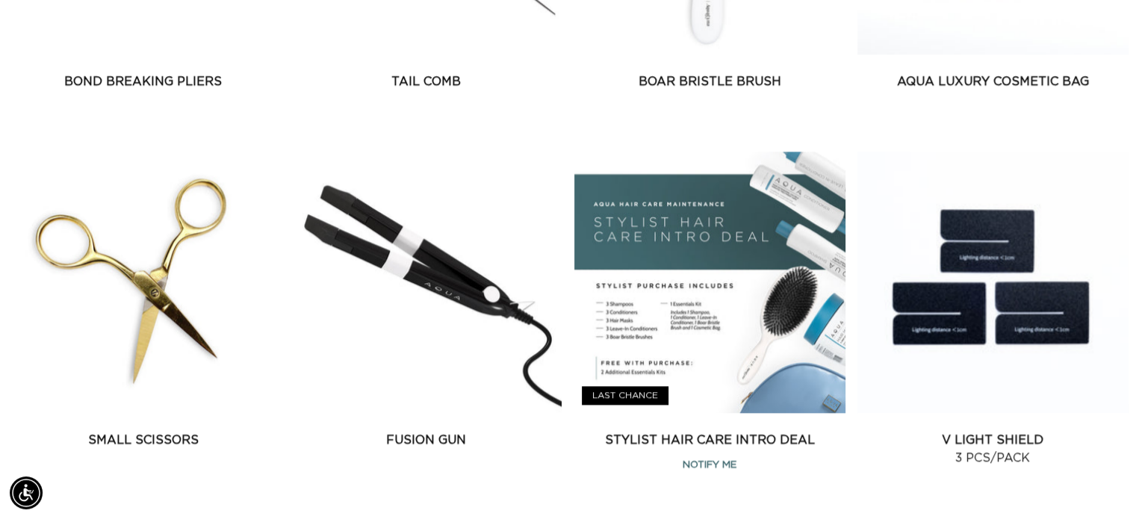
scroll to position [1642, 0]
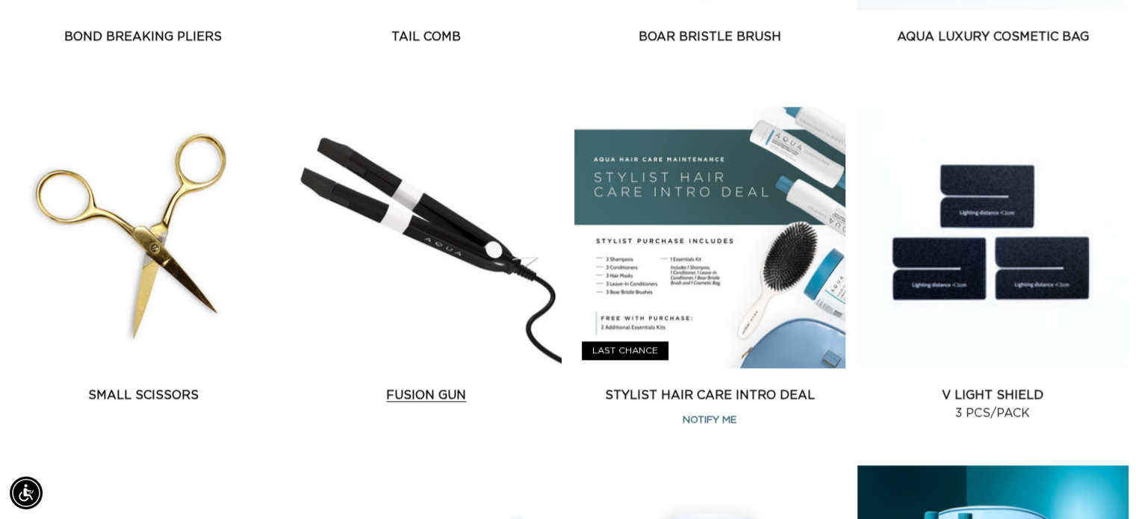
click at [429, 386] on link "Fusion Gun" at bounding box center [425, 395] width 271 height 18
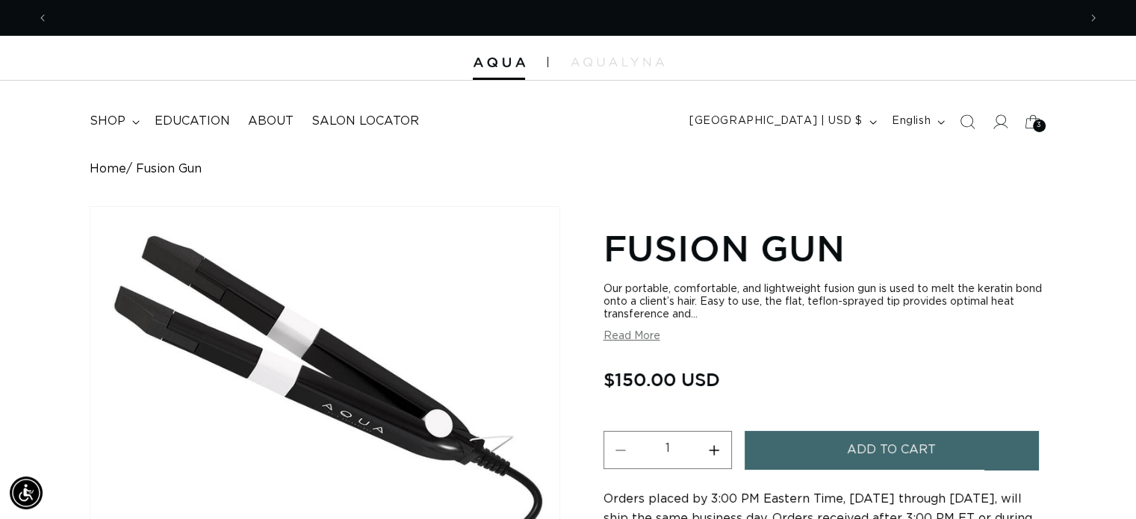
scroll to position [0, 1030]
click at [124, 119] on span "shop" at bounding box center [108, 121] width 36 height 16
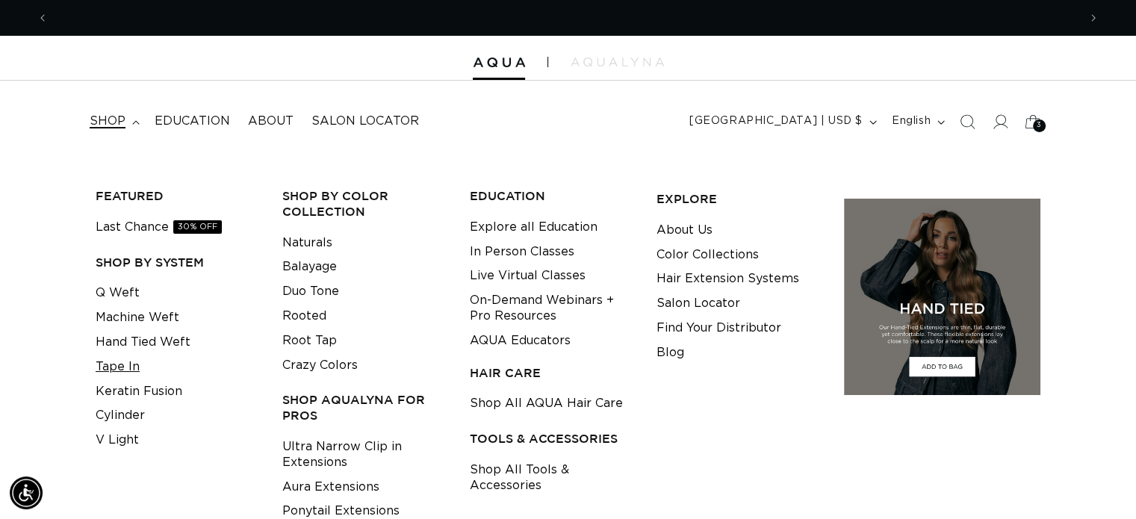
scroll to position [0, 0]
click at [128, 361] on link "Tape In" at bounding box center [118, 367] width 44 height 25
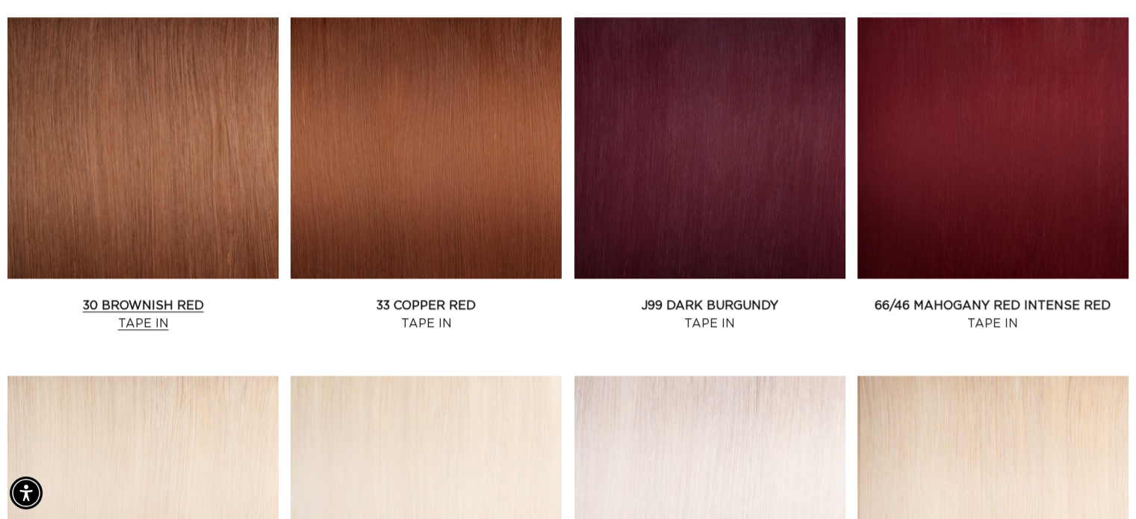
click at [139, 306] on link "30 Brownish Red Tape In" at bounding box center [142, 314] width 271 height 36
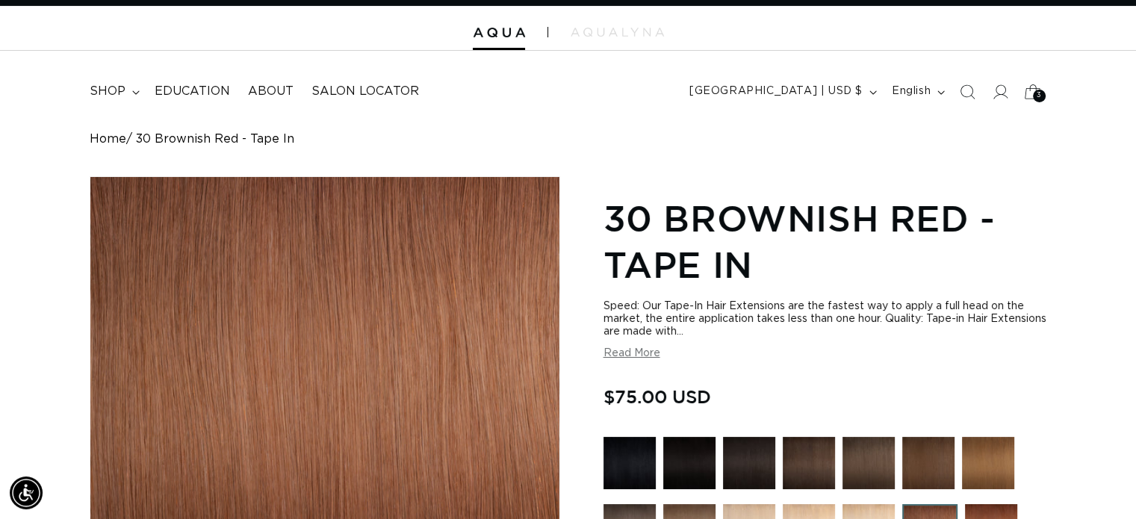
click at [1038, 95] on span "3" at bounding box center [1038, 96] width 5 height 13
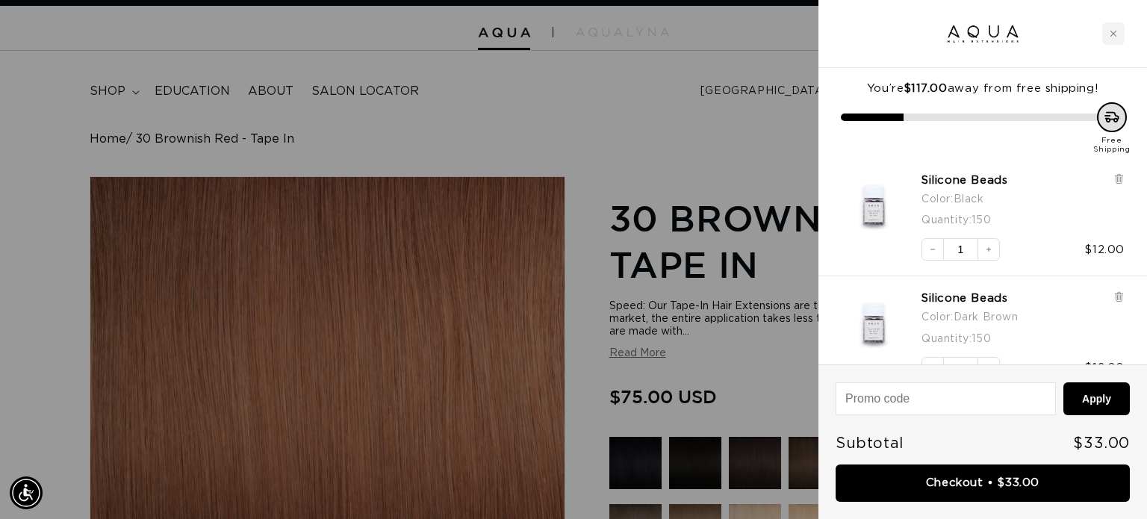
scroll to position [0, 1041]
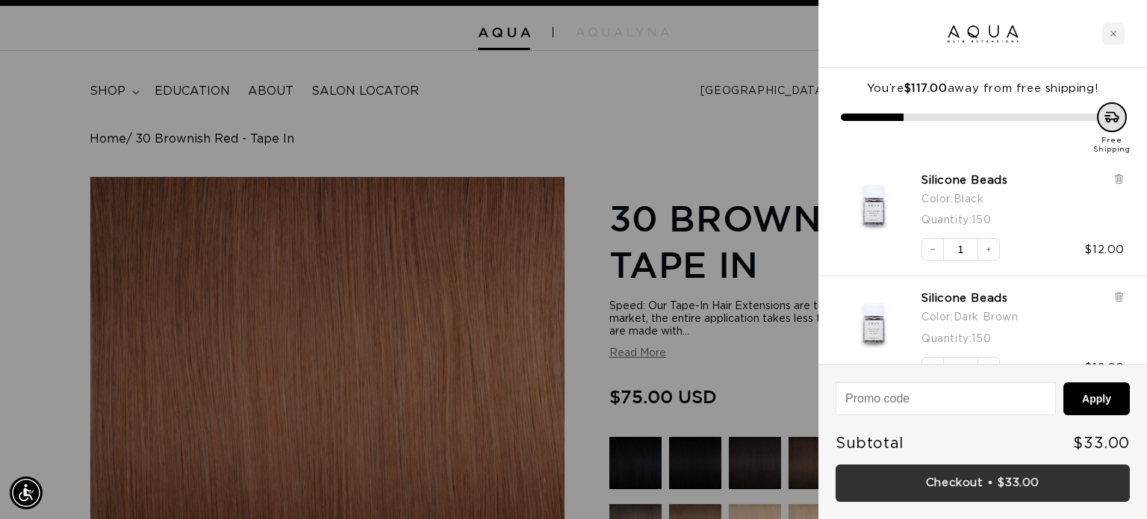
click at [950, 479] on link "Checkout • $33.00" at bounding box center [982, 483] width 294 height 38
